Goal: Find specific page/section: Find specific page/section

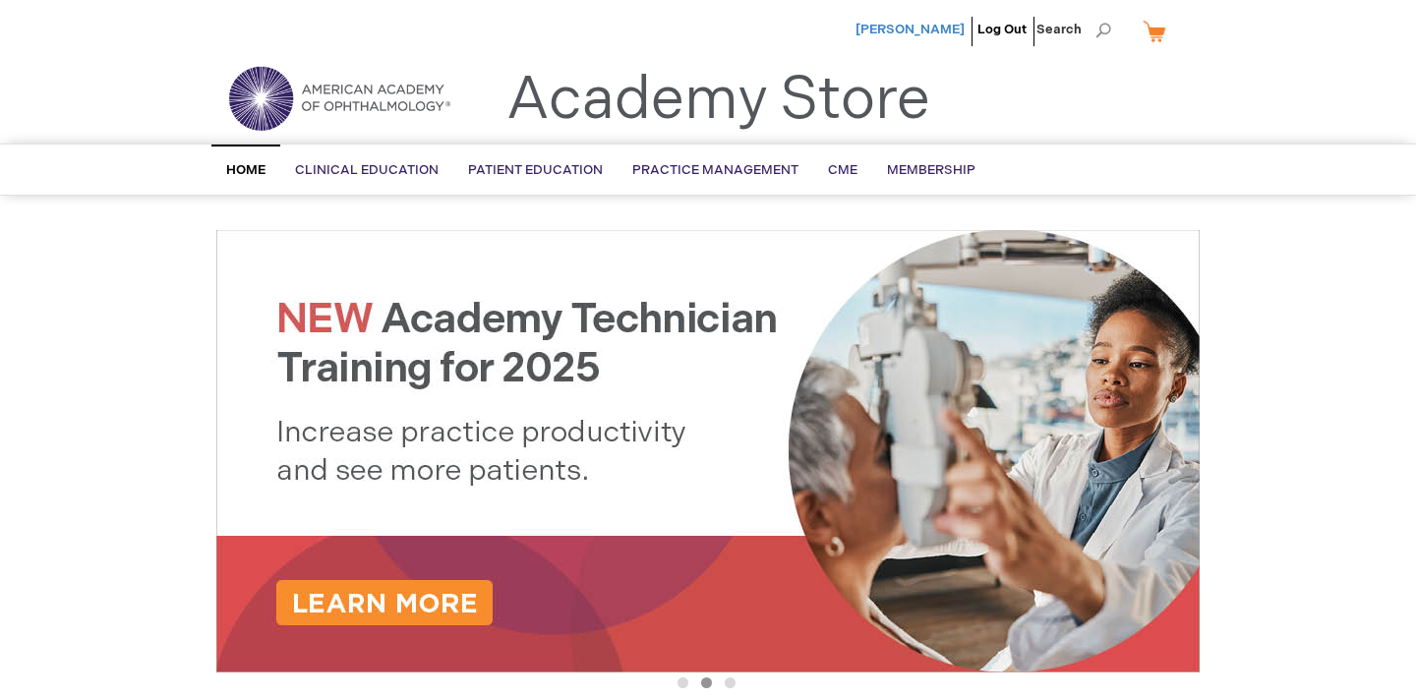
click at [902, 27] on span "Gunay Uludag Kirimli" at bounding box center [910, 30] width 109 height 16
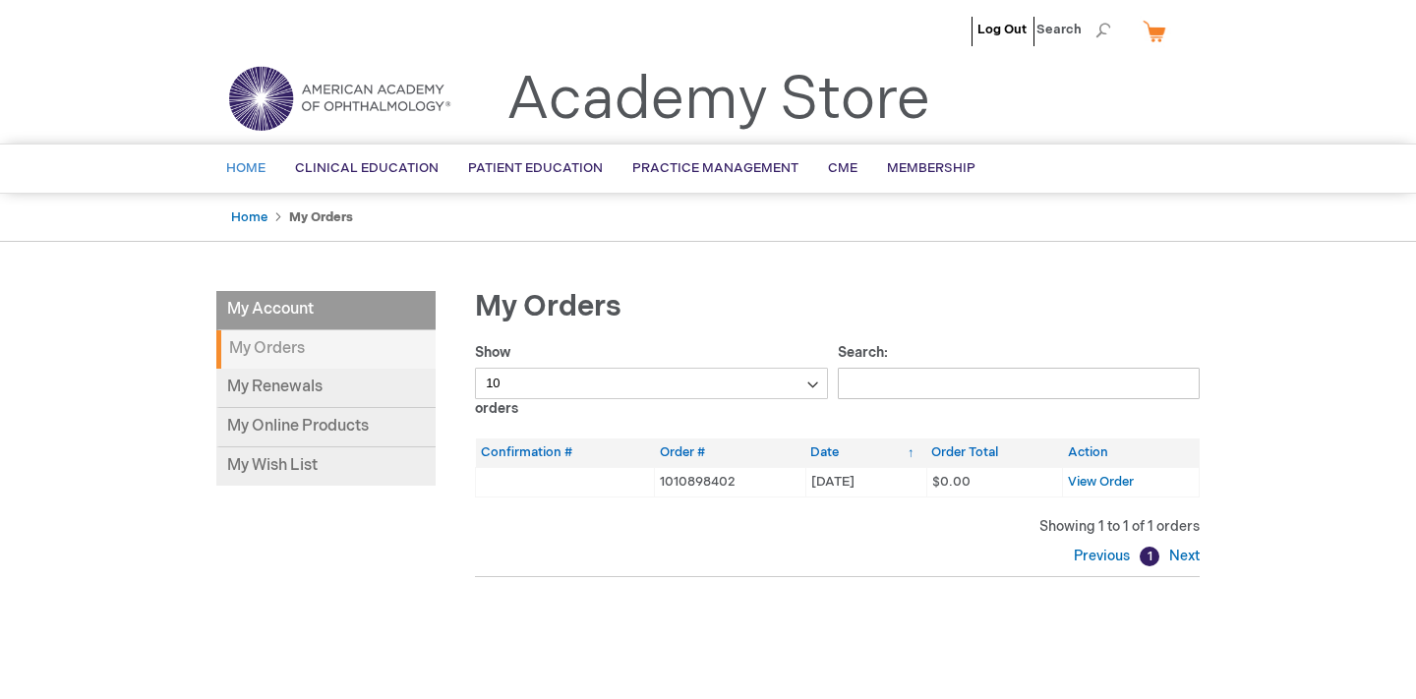
click at [244, 163] on span "Home" at bounding box center [245, 168] width 39 height 16
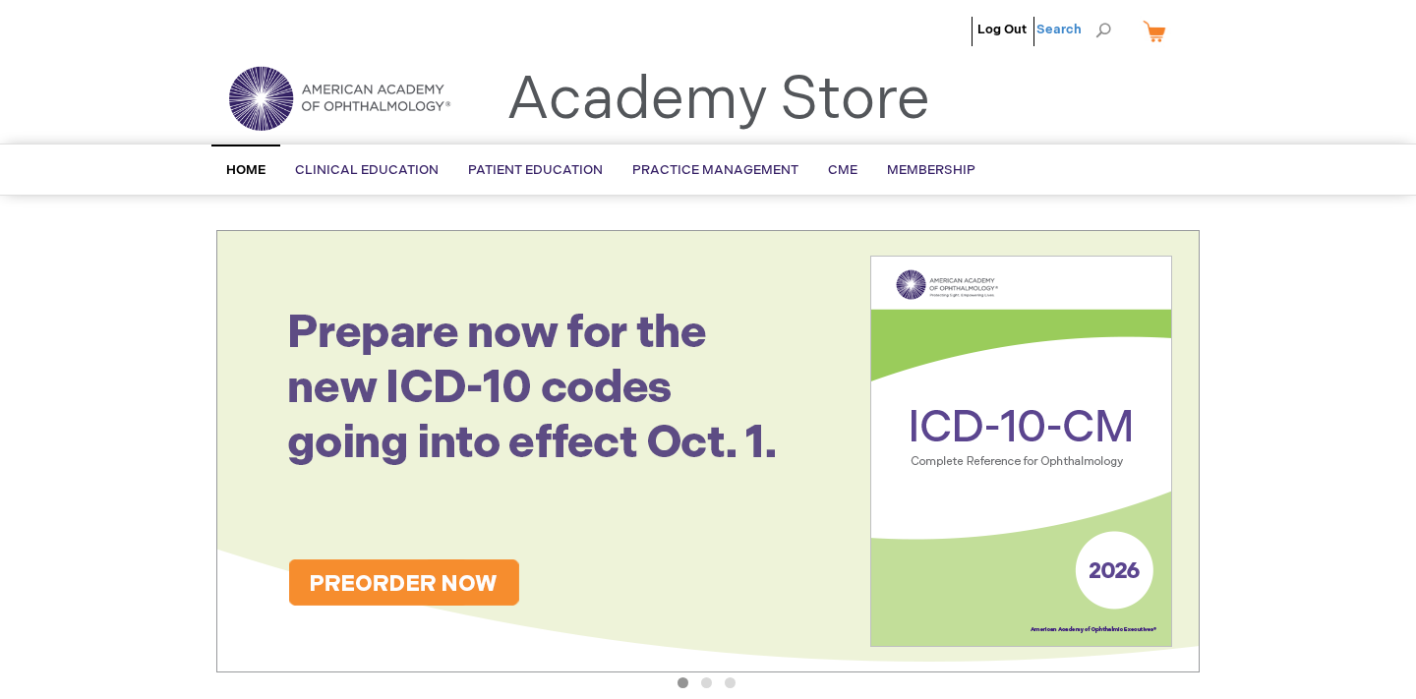
click at [1105, 28] on span "Search" at bounding box center [1074, 29] width 75 height 39
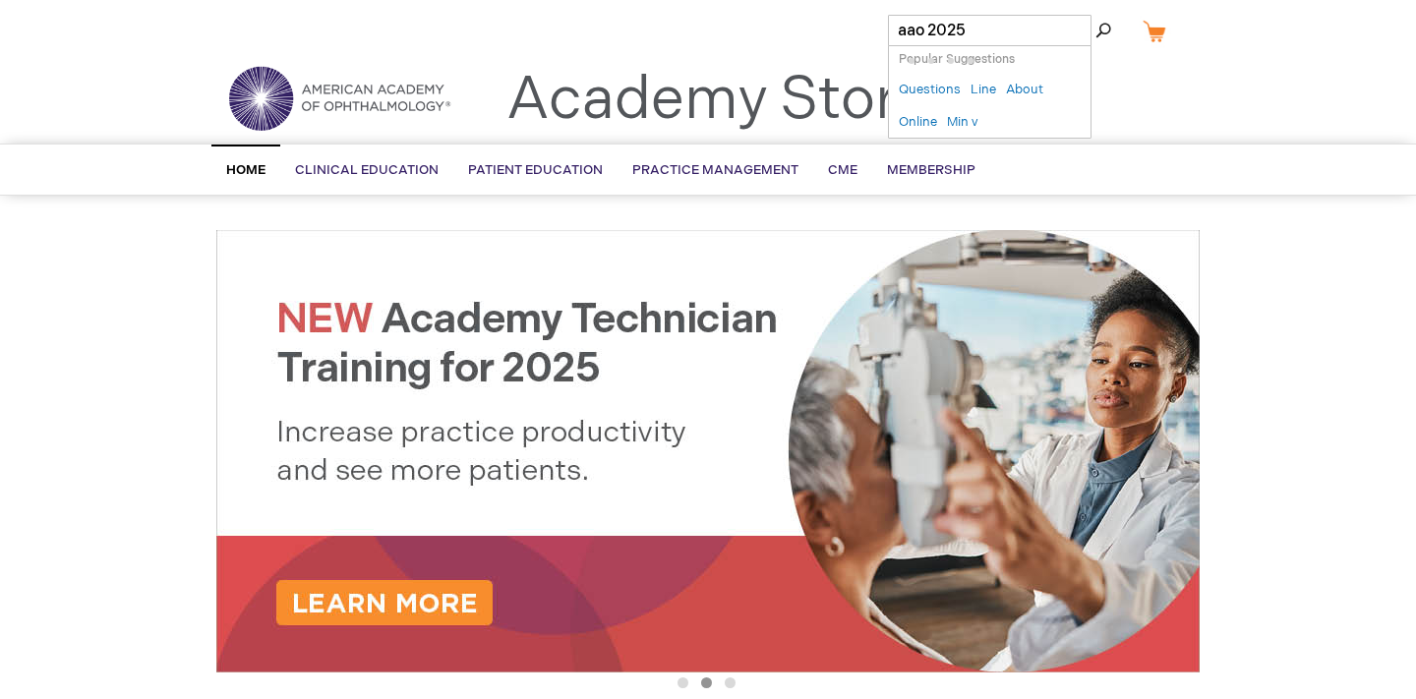
type input "aao 2025"
click at [1096, 15] on button "Search" at bounding box center [1104, 30] width 16 height 31
